Goal: Navigation & Orientation: Find specific page/section

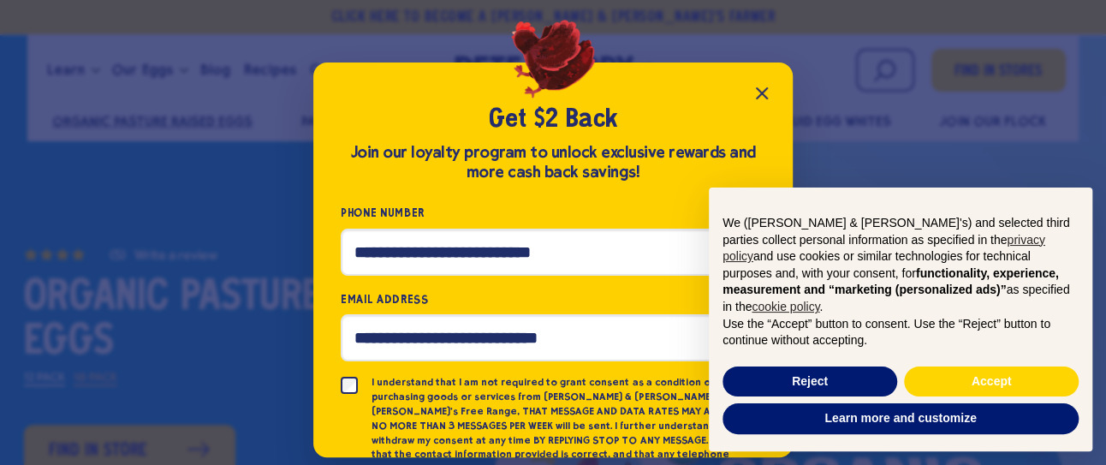
click at [767, 90] on icon "Close popup" at bounding box center [762, 93] width 21 height 21
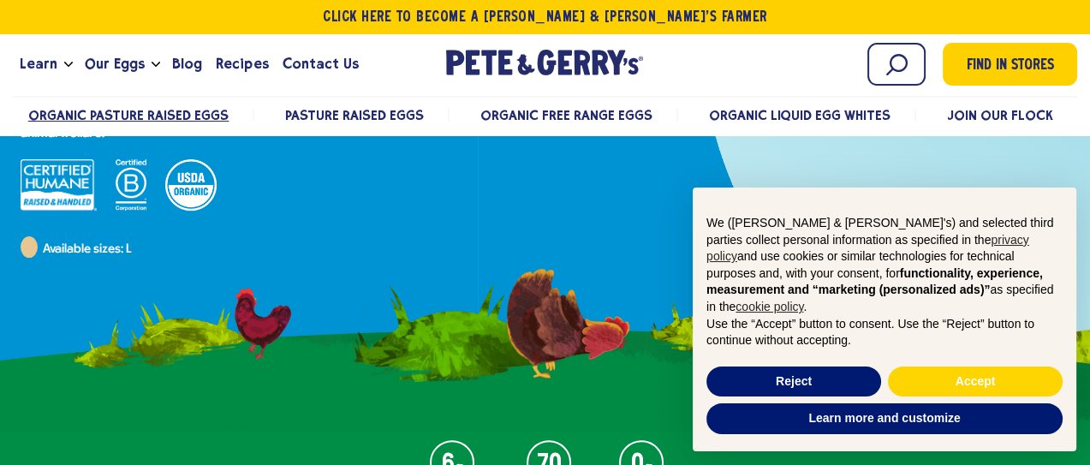
scroll to position [561, 0]
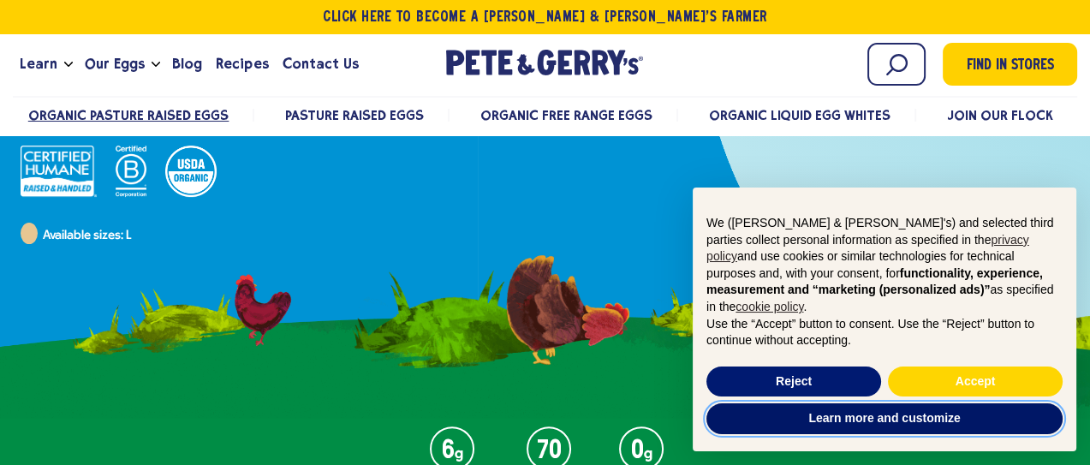
click at [884, 414] on button "Learn more and customize" at bounding box center [884, 418] width 356 height 31
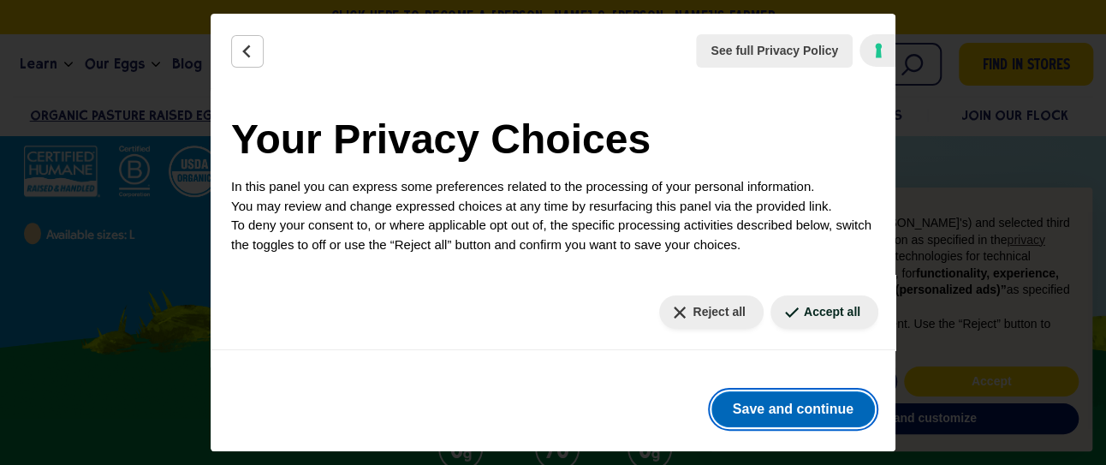
click at [805, 407] on button "Save and continue" at bounding box center [792, 409] width 163 height 36
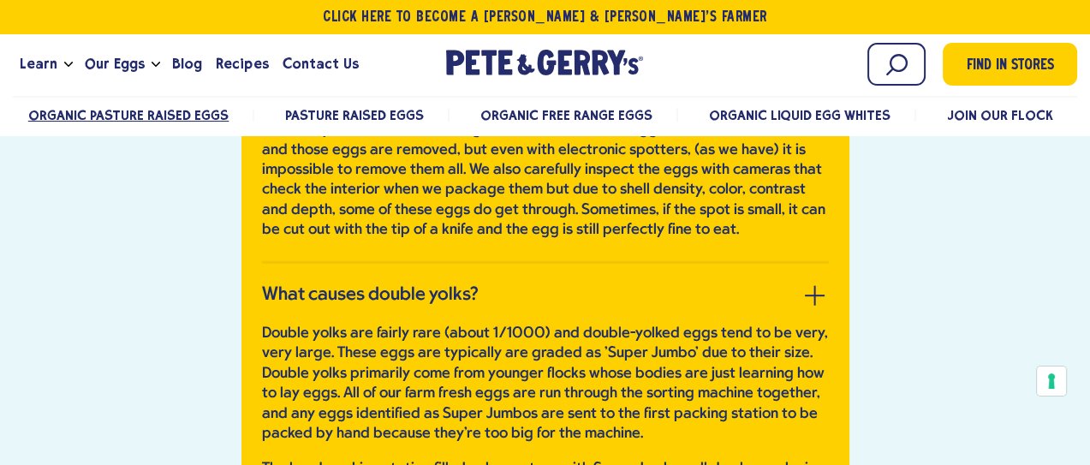
scroll to position [4500, 0]
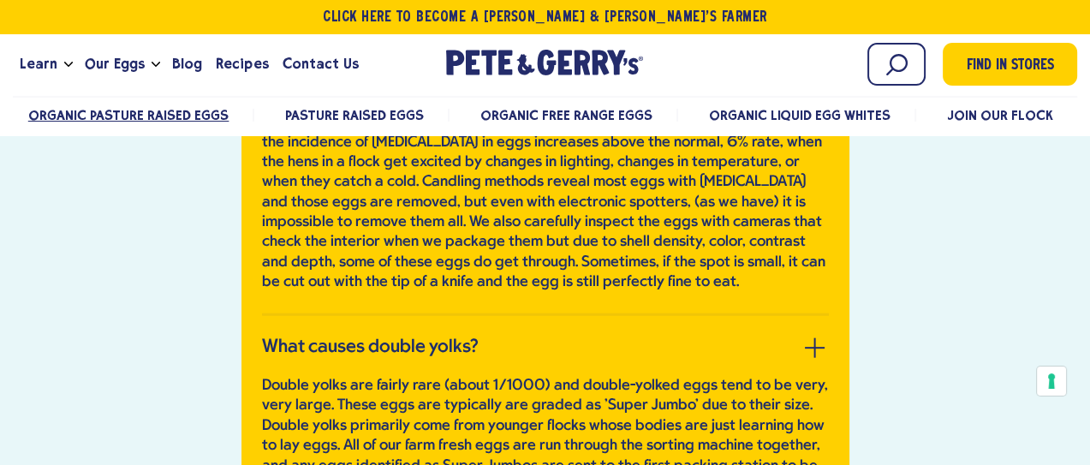
drag, startPoint x: 1103, startPoint y: 224, endPoint x: 122, endPoint y: 310, distance: 984.7
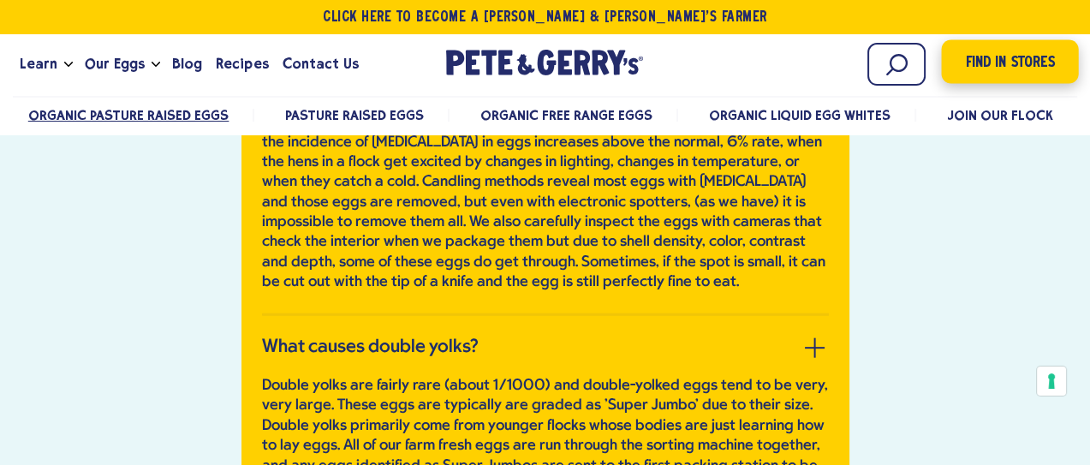
click at [1035, 51] on span "Find in Stores" at bounding box center [1009, 62] width 89 height 23
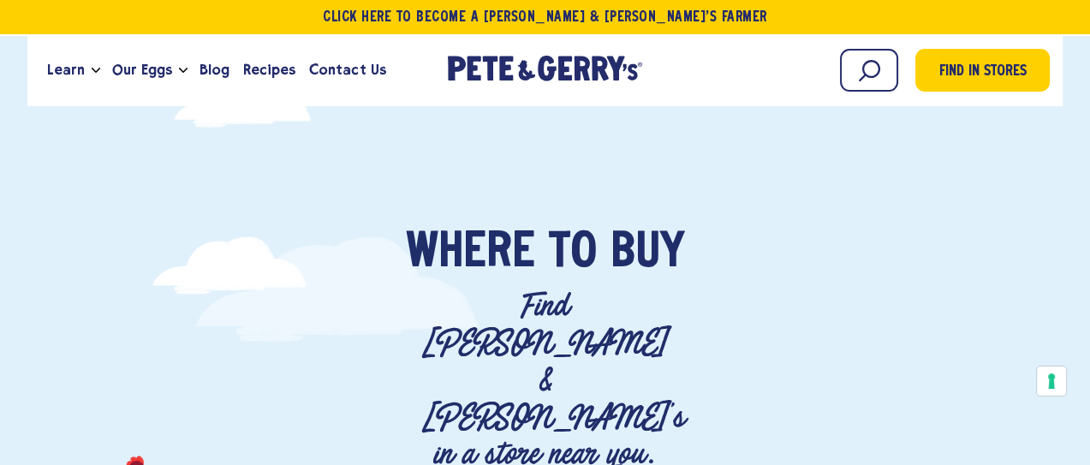
drag, startPoint x: 1094, startPoint y: 52, endPoint x: 276, endPoint y: 262, distance: 843.9
click at [276, 262] on div "Where To Buy" at bounding box center [545, 258] width 908 height 60
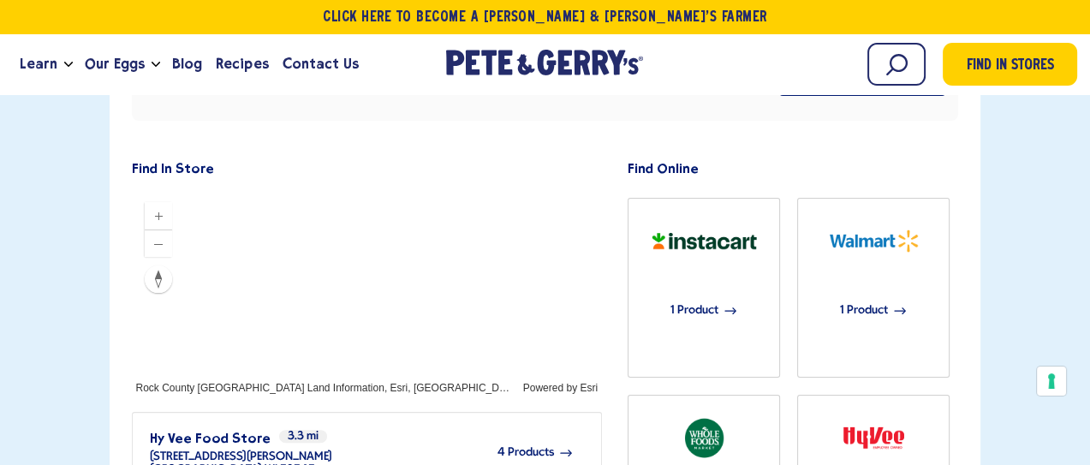
scroll to position [489, 0]
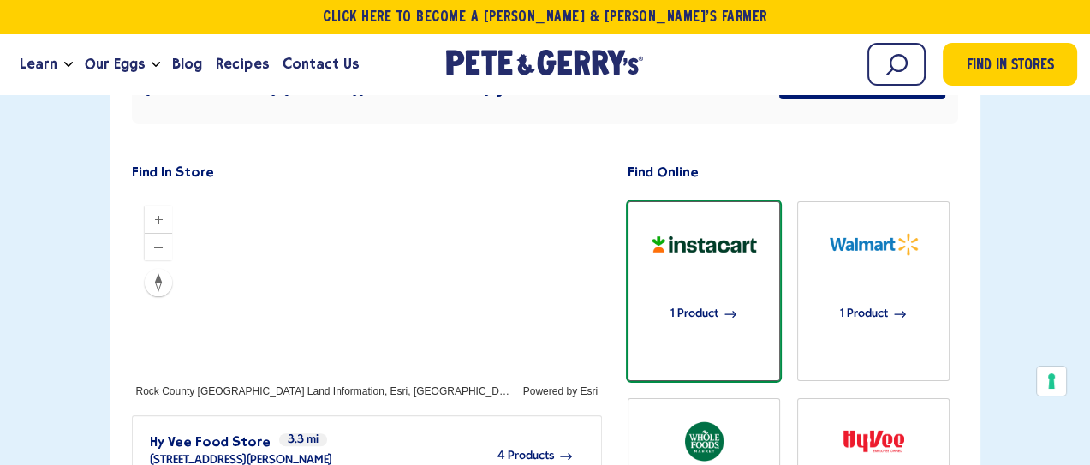
click at [716, 215] on img "button" at bounding box center [704, 244] width 119 height 58
